Goal: Task Accomplishment & Management: Manage account settings

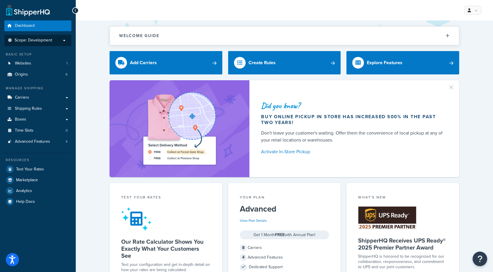
click at [38, 39] on span "Scope: Development" at bounding box center [34, 40] width 38 height 5
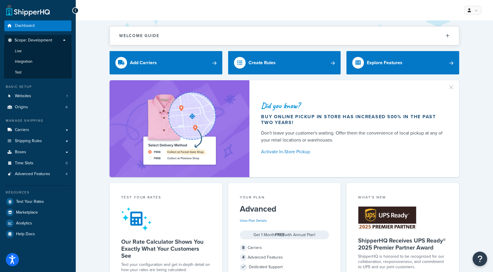
click at [30, 124] on link "Carriers" at bounding box center [37, 129] width 67 height 11
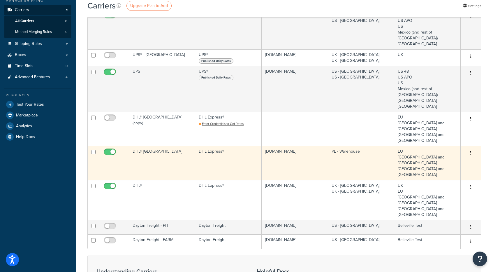
scroll to position [58, 0]
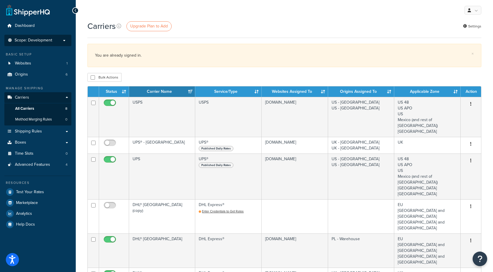
click at [34, 39] on span "Scope: Development" at bounding box center [34, 40] width 38 height 5
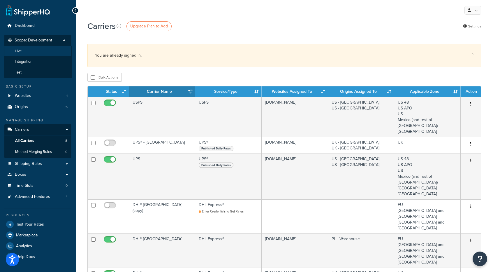
click at [27, 49] on li "Live" at bounding box center [38, 51] width 68 height 11
